Goal: Information Seeking & Learning: Learn about a topic

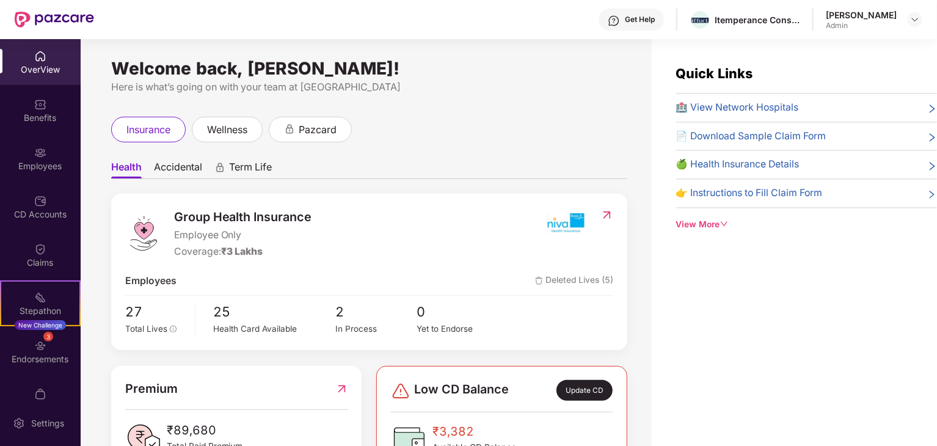
click at [564, 227] on img at bounding box center [566, 223] width 46 height 31
click at [606, 213] on img at bounding box center [607, 215] width 13 height 12
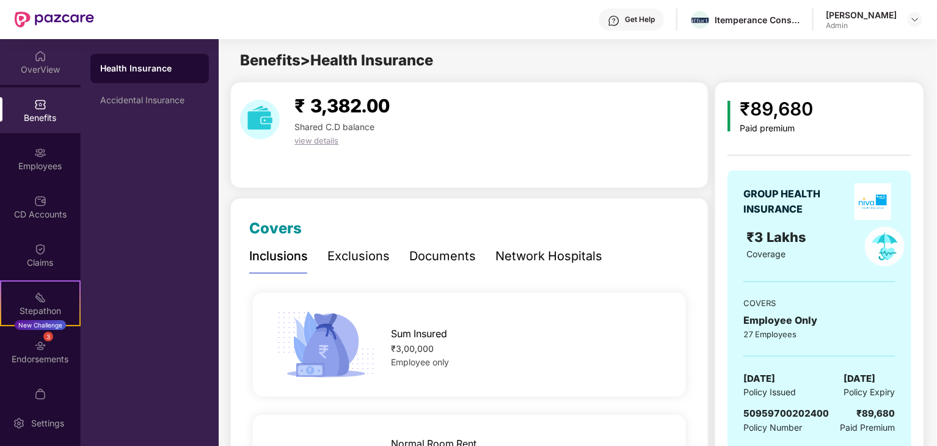
click at [35, 79] on div "OverView" at bounding box center [40, 62] width 81 height 46
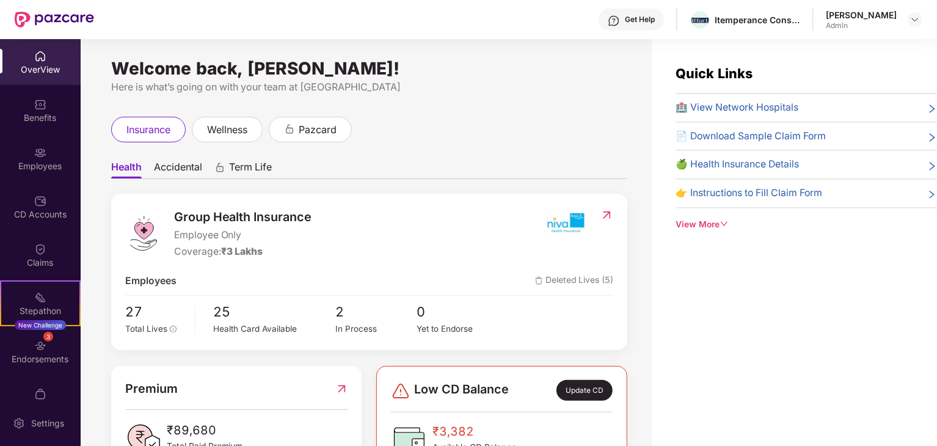
scroll to position [49, 0]
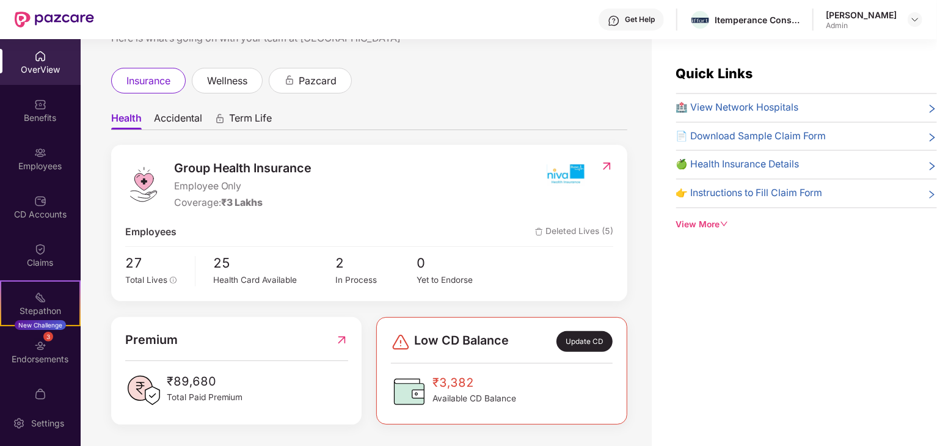
click at [176, 123] on span "Accidental" at bounding box center [178, 121] width 48 height 18
click at [238, 117] on span "Term Life" at bounding box center [251, 121] width 43 height 18
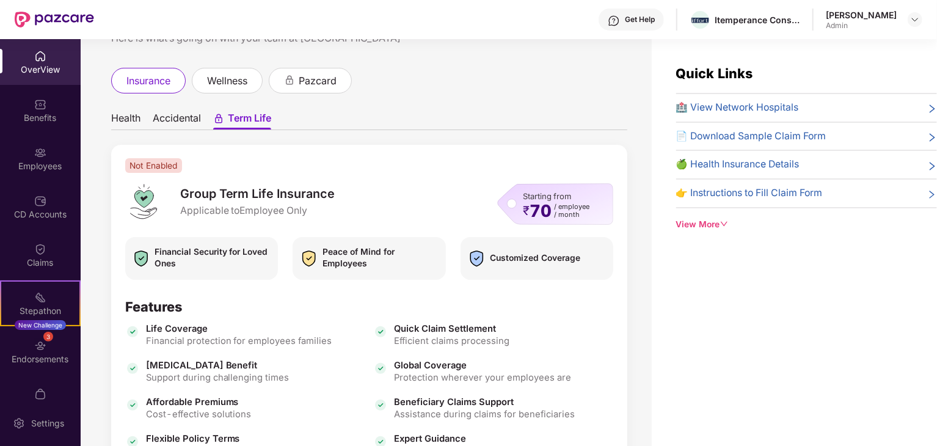
click at [186, 115] on span "Accidental" at bounding box center [177, 121] width 48 height 18
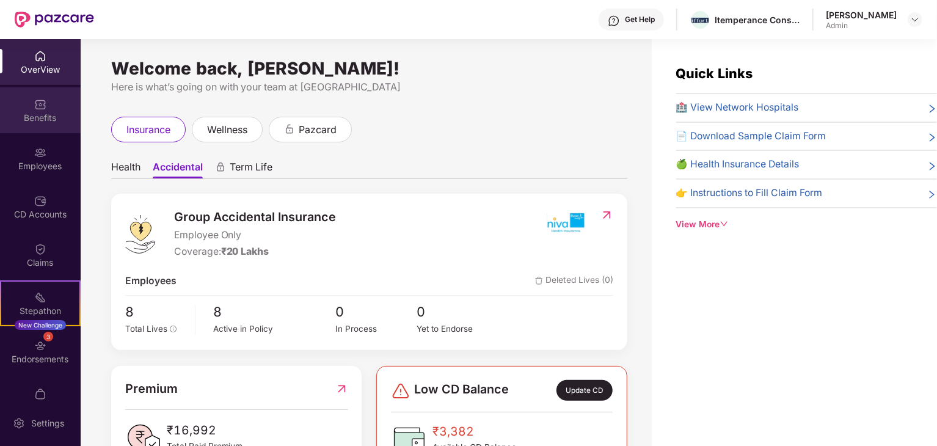
click at [41, 120] on div "Benefits" at bounding box center [40, 118] width 81 height 12
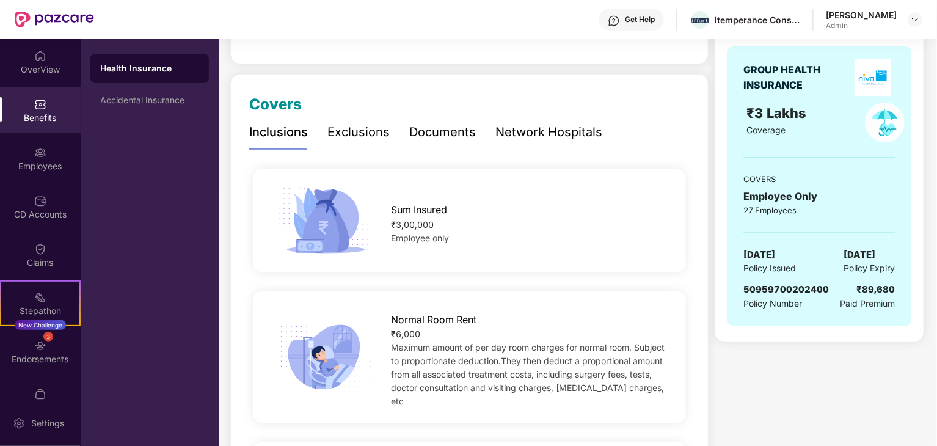
scroll to position [125, 0]
click at [444, 138] on div "Documents" at bounding box center [442, 131] width 67 height 19
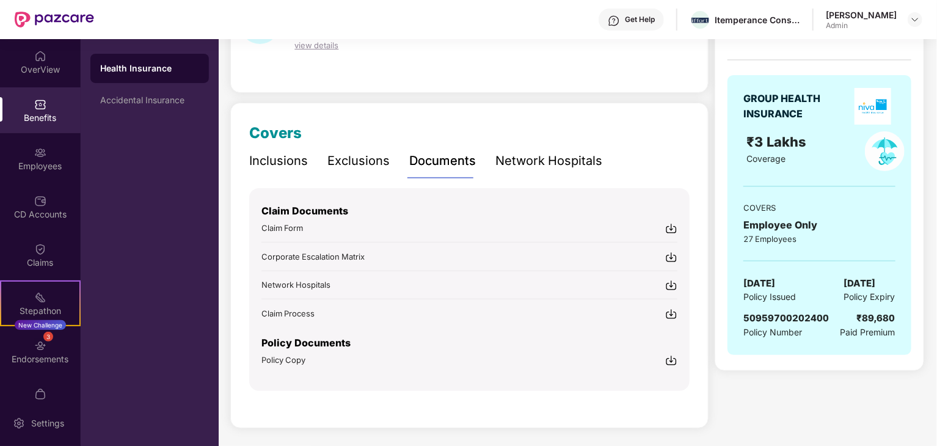
click at [670, 357] on img at bounding box center [671, 360] width 12 height 12
click at [160, 101] on div "Accidental Insurance" at bounding box center [149, 100] width 99 height 10
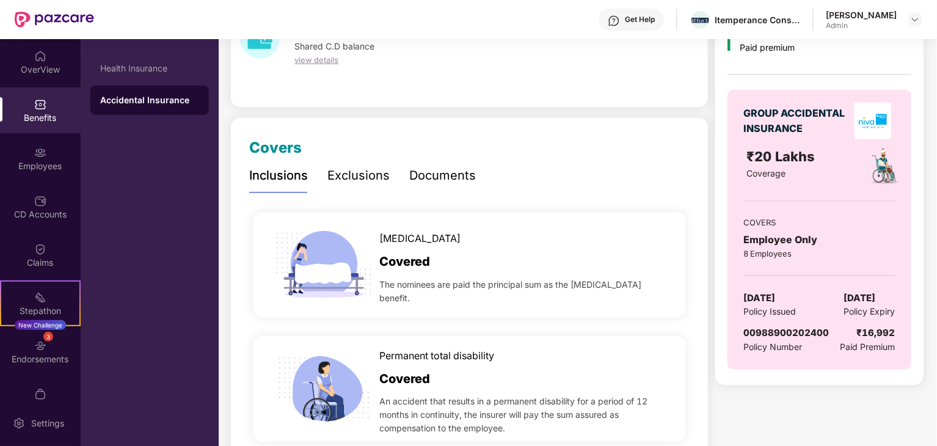
scroll to position [78, 0]
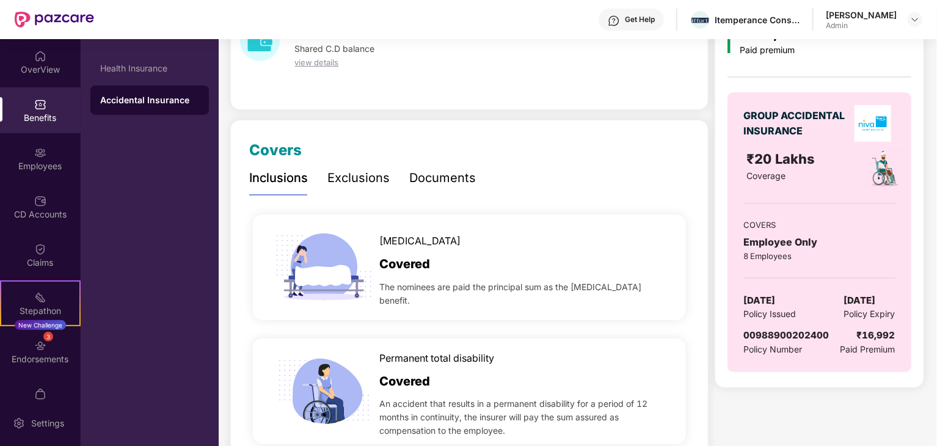
click at [369, 177] on div "Exclusions" at bounding box center [358, 178] width 62 height 19
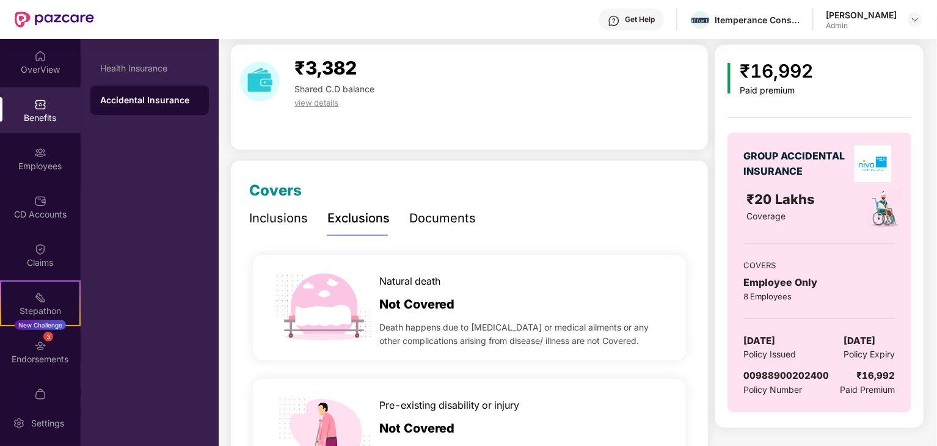
scroll to position [36, 0]
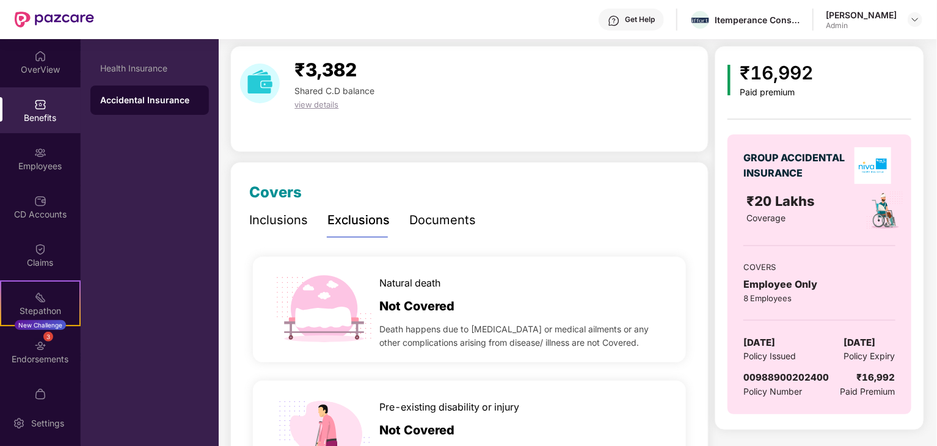
click at [450, 218] on div "Documents" at bounding box center [442, 220] width 67 height 19
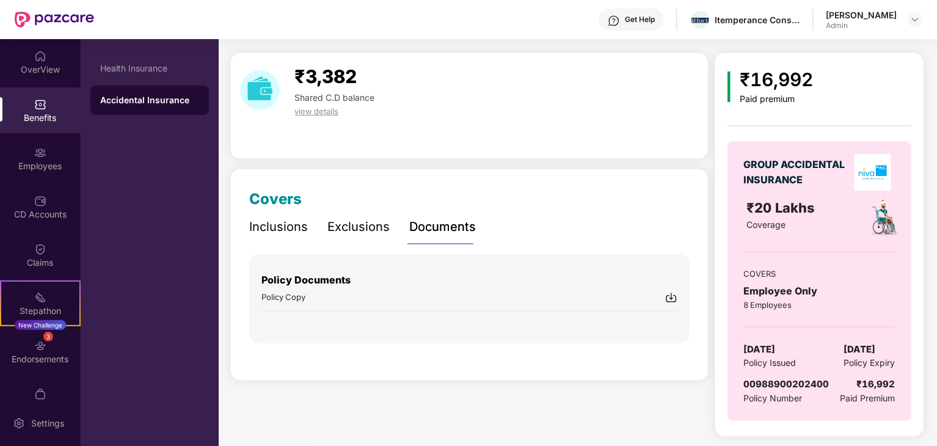
click at [283, 229] on div "Inclusions" at bounding box center [278, 226] width 59 height 19
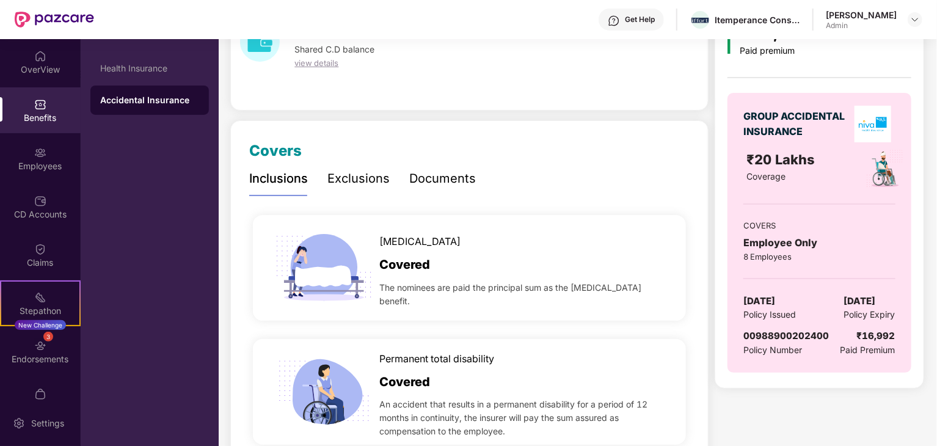
scroll to position [78, 0]
click at [753, 254] on div "8 Employees" at bounding box center [820, 256] width 152 height 12
click at [40, 167] on div "Employees" at bounding box center [40, 166] width 81 height 12
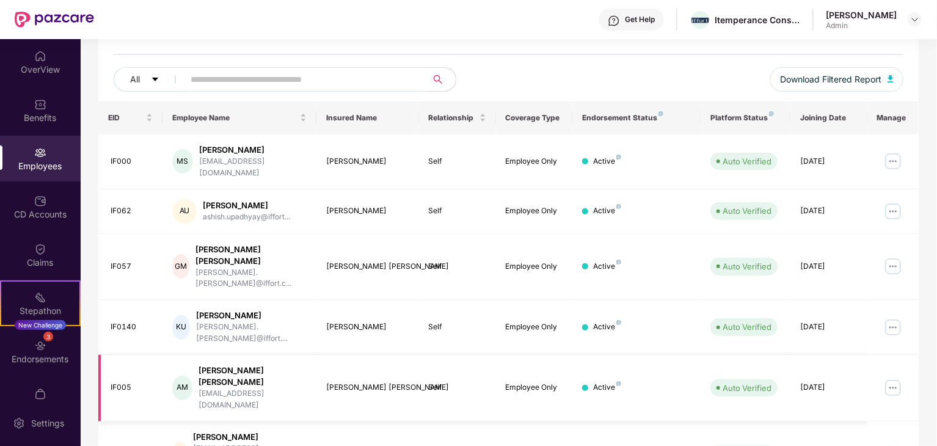
scroll to position [123, 0]
